Goal: Navigation & Orientation: Find specific page/section

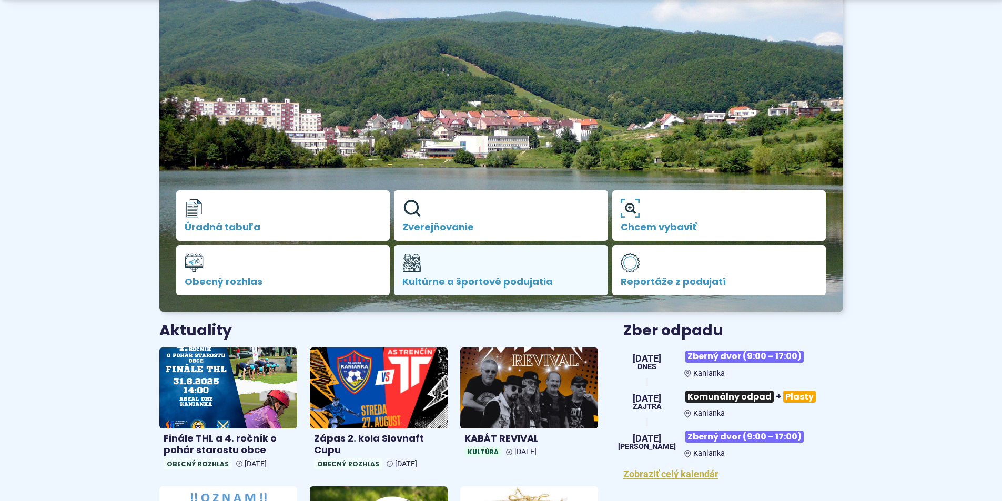
scroll to position [210, 0]
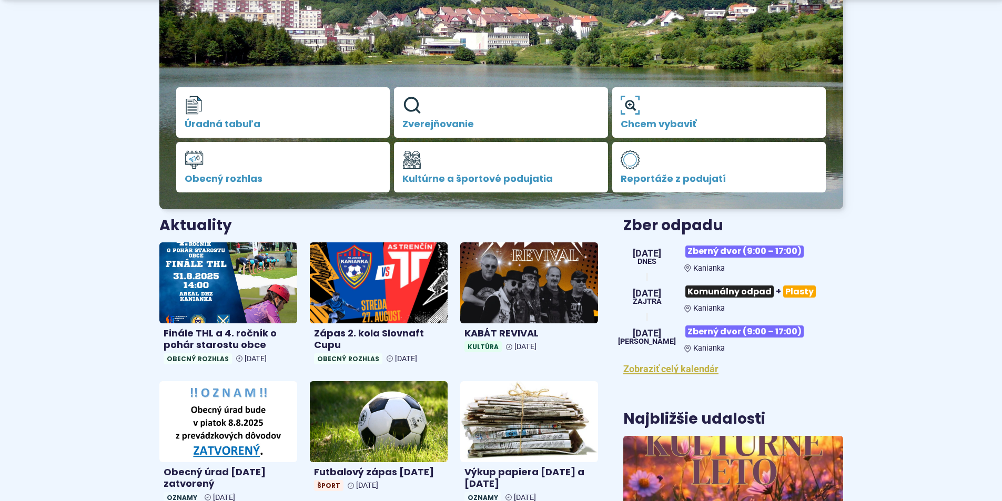
click at [648, 335] on span "[DATE]" at bounding box center [647, 333] width 58 height 9
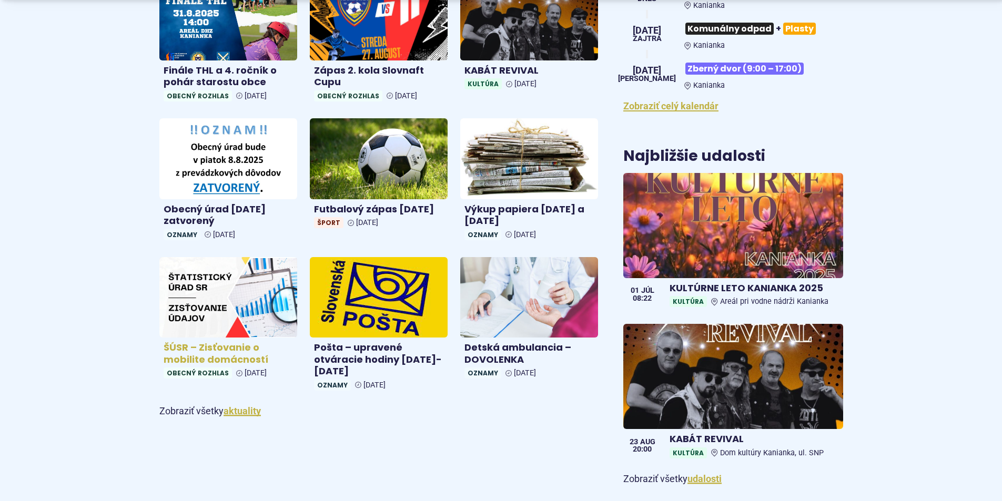
scroll to position [526, 0]
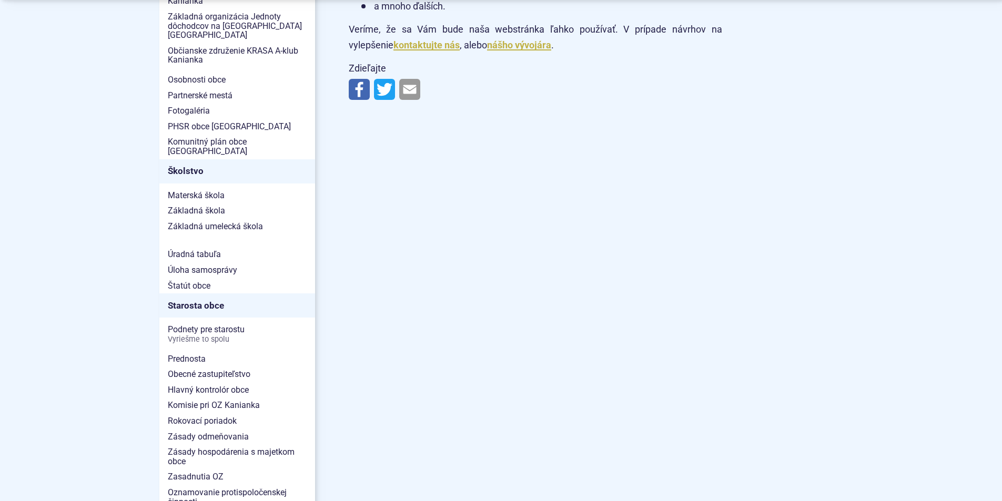
scroll to position [526, 0]
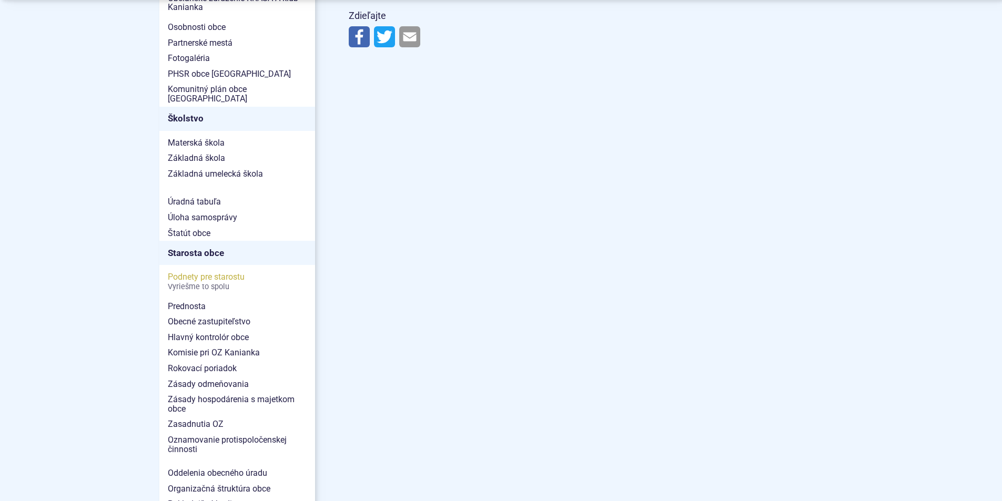
click at [201, 269] on span "Podnety pre starostu Vyriešme to spolu" at bounding box center [237, 281] width 139 height 25
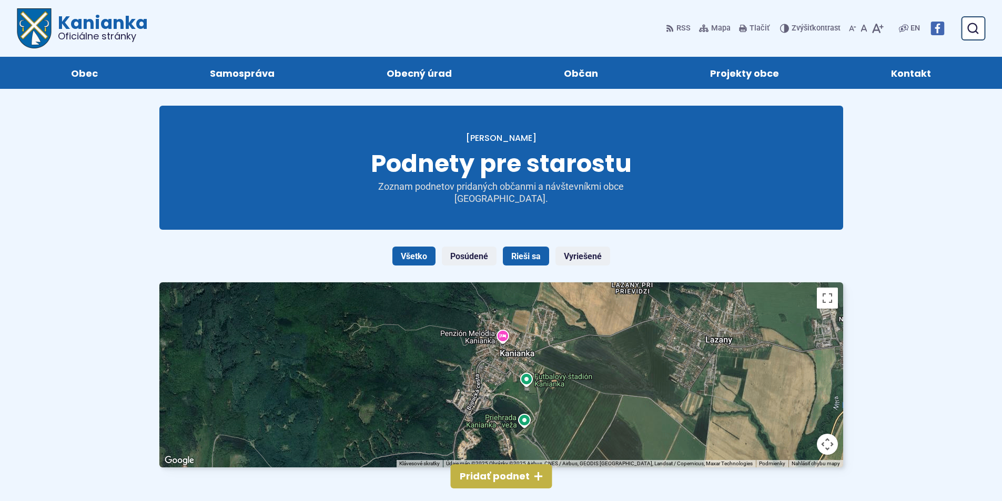
click at [527, 256] on link "Rieši sa" at bounding box center [526, 256] width 46 height 19
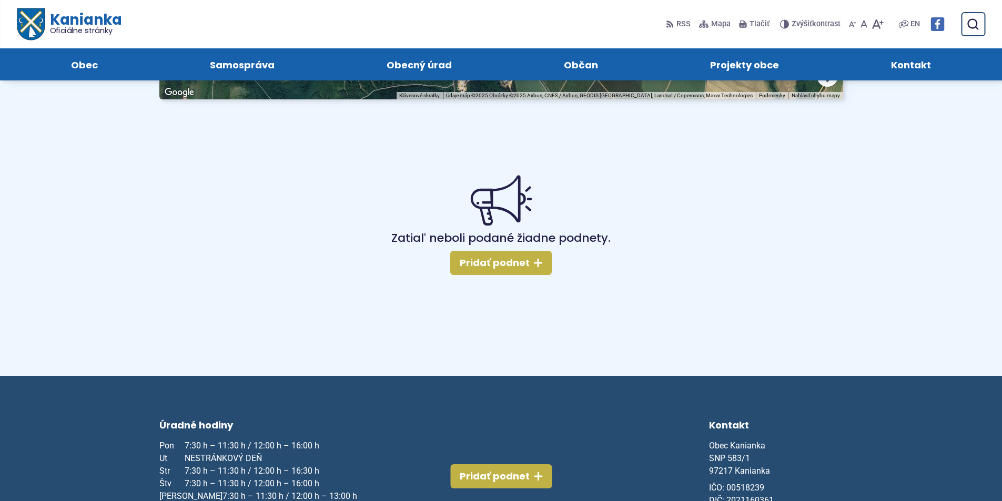
scroll to position [53, 0]
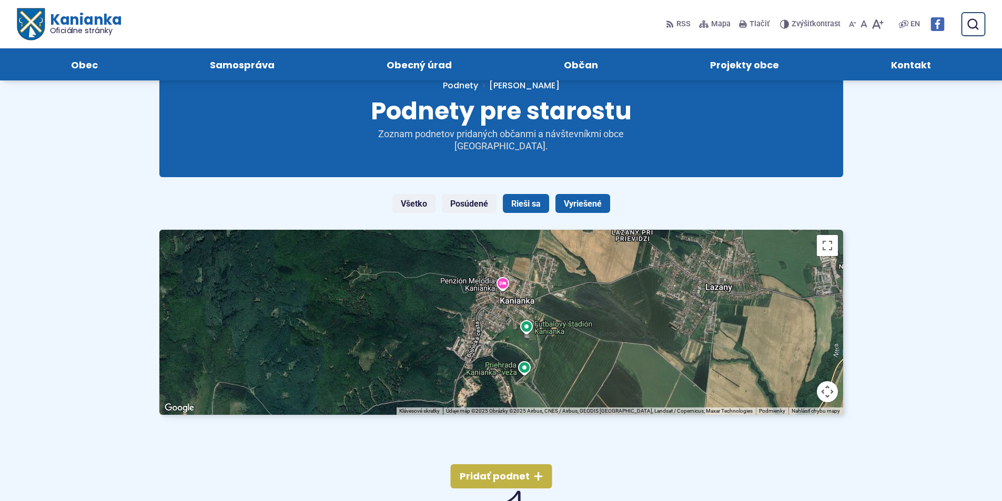
click at [587, 200] on link "Vyriešené" at bounding box center [582, 203] width 55 height 19
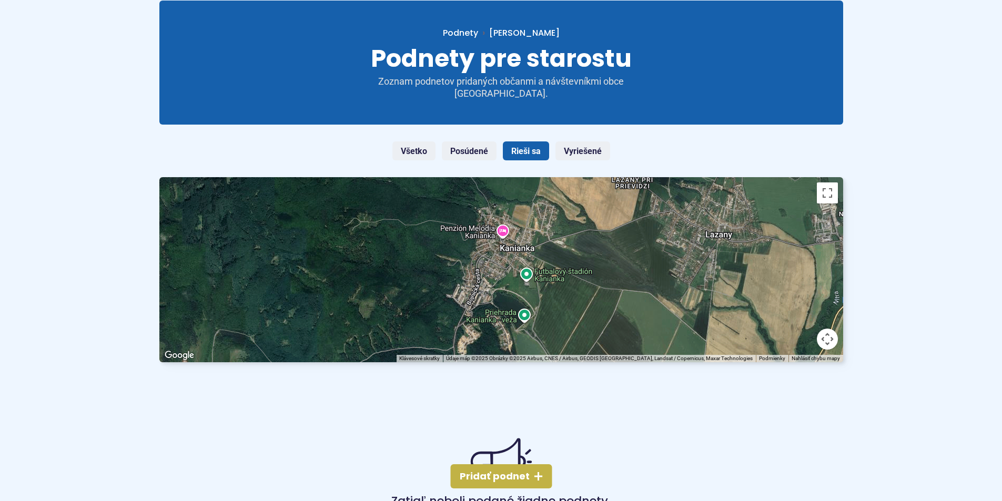
scroll to position [263, 0]
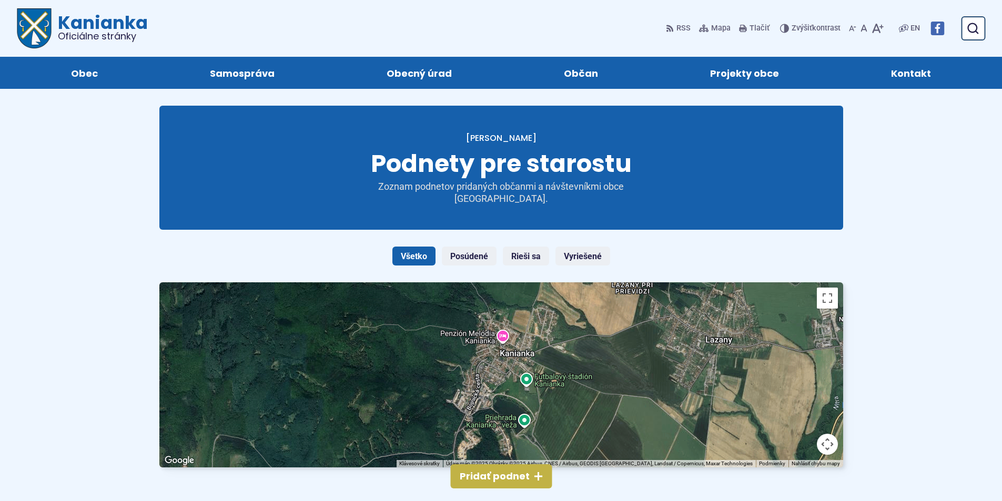
click at [406, 256] on link "Všetko" at bounding box center [413, 256] width 43 height 19
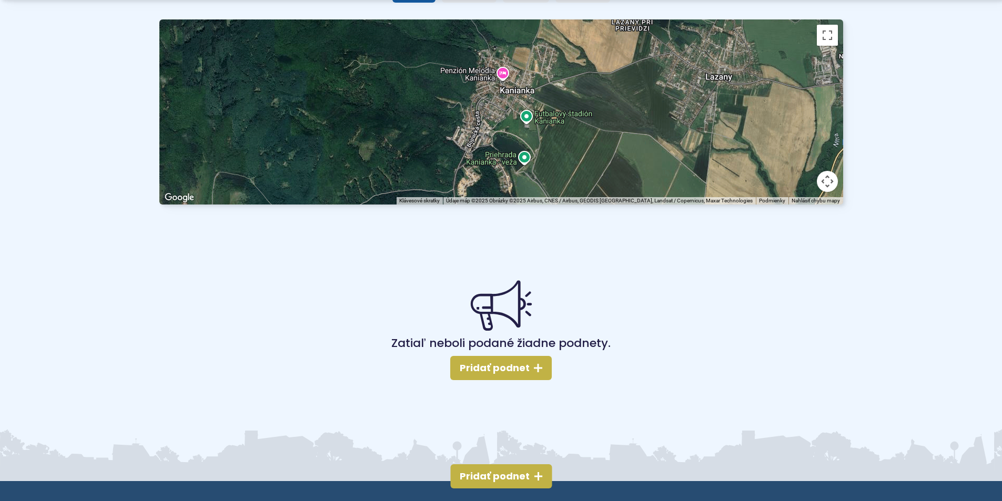
scroll to position [263, 0]
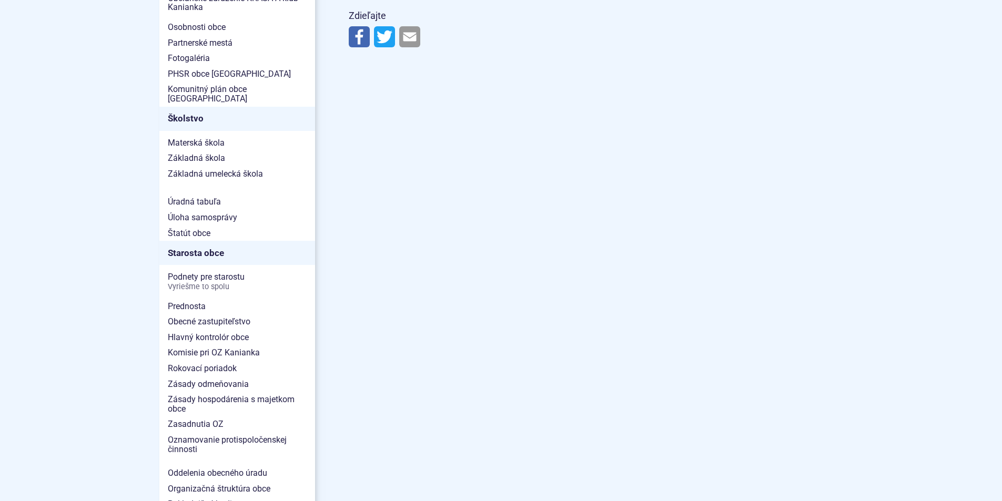
scroll to position [526, 0]
